Goal: Task Accomplishment & Management: Manage account settings

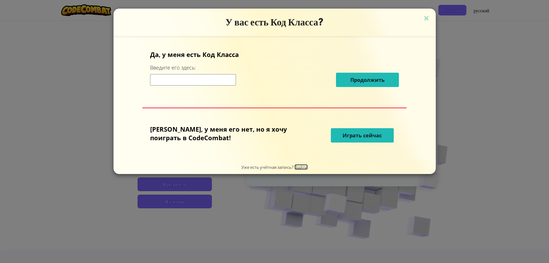
click at [299, 167] on span "Войти" at bounding box center [300, 166] width 13 height 5
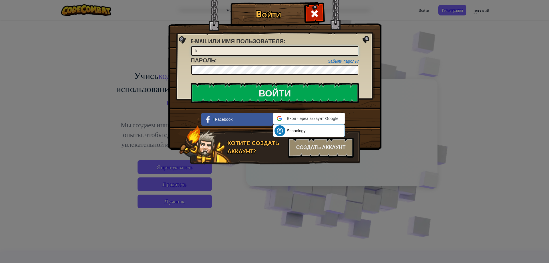
type input "[EMAIL_ADDRESS][DOMAIN_NAME]"
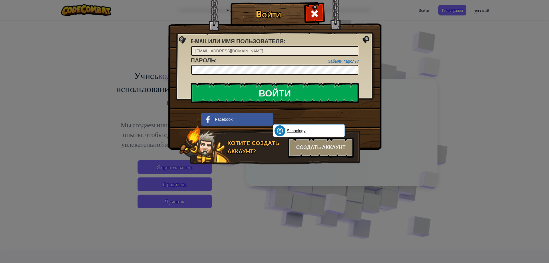
click at [309, 130] on link "Schoology" at bounding box center [309, 130] width 72 height 13
click at [391, 166] on div "Войти Неизвестная ошибка. E-mail или имя пользователя : [EMAIL_ADDRESS][DOMAIN_…" at bounding box center [274, 131] width 549 height 263
